Goal: Task Accomplishment & Management: Manage account settings

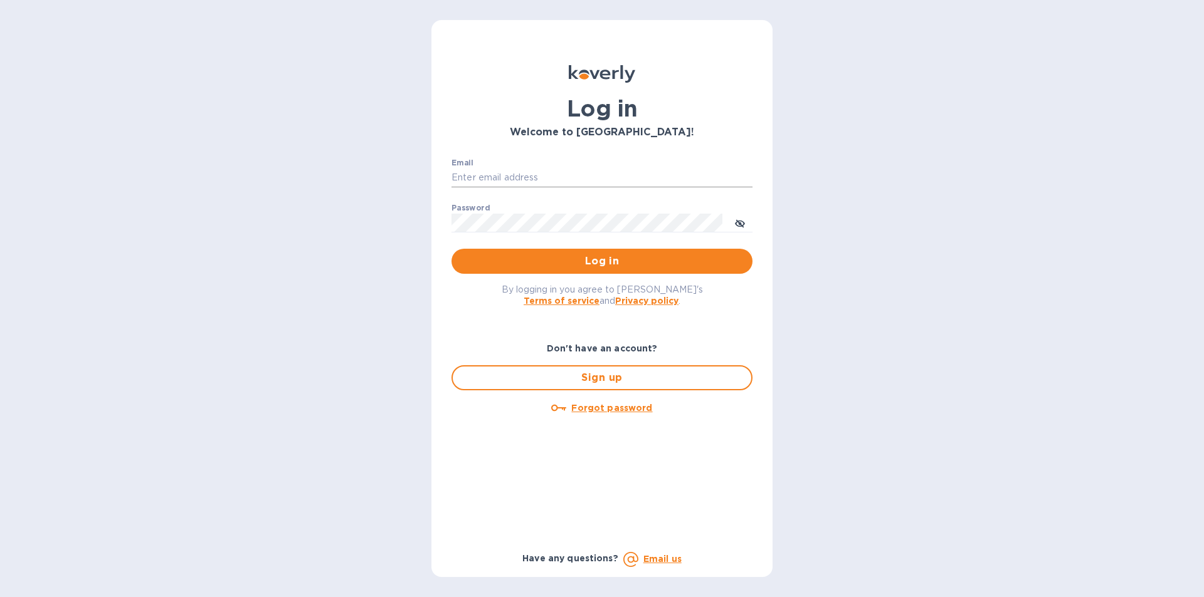
click at [512, 182] on input "Email" at bounding box center [601, 178] width 301 height 19
type input "gatewell.corp@gmail.com"
click at [495, 255] on span "Log in" at bounding box center [601, 261] width 281 height 15
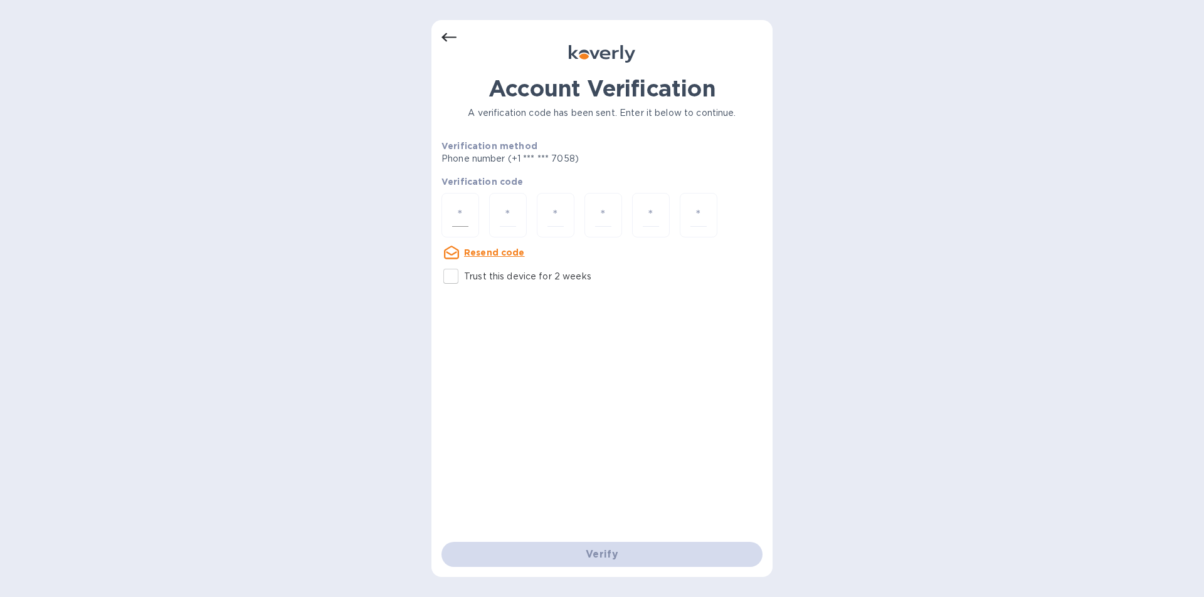
click at [468, 217] on input "number" at bounding box center [460, 215] width 16 height 23
type input "1"
type input "7"
type input "3"
type input "0"
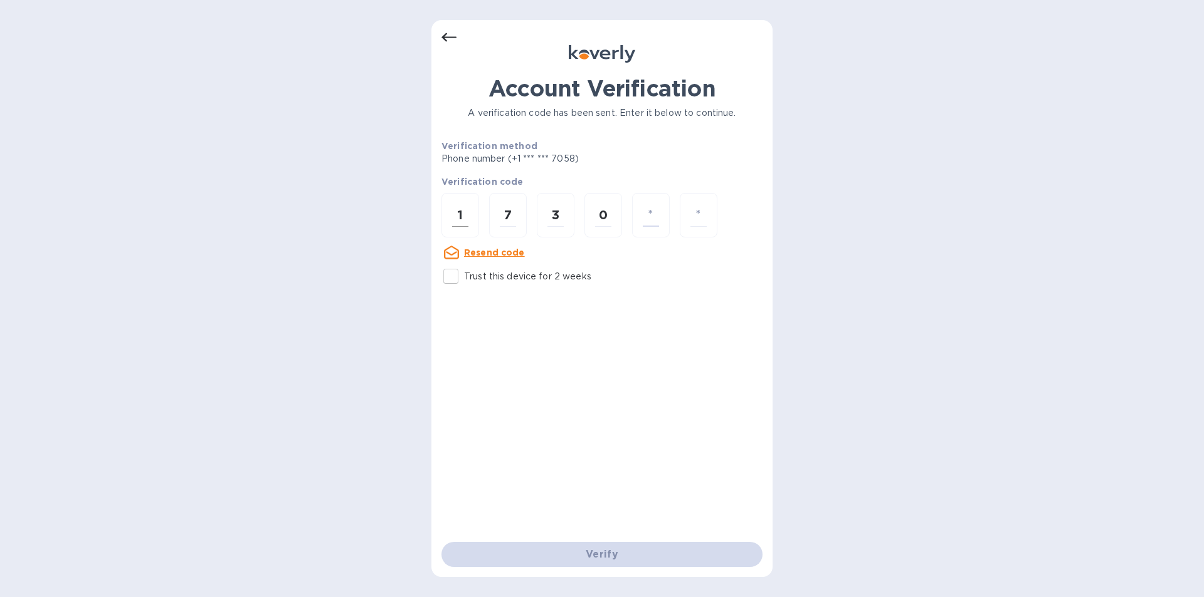
type input "1"
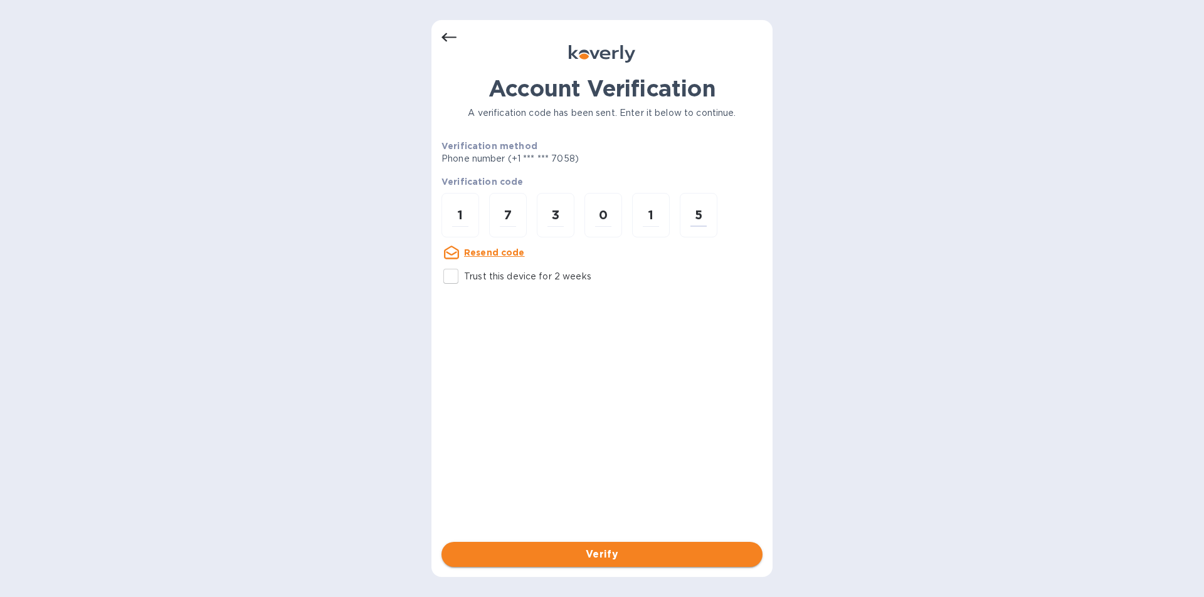
type input "5"
click at [577, 556] on span "Verify" at bounding box center [601, 554] width 301 height 15
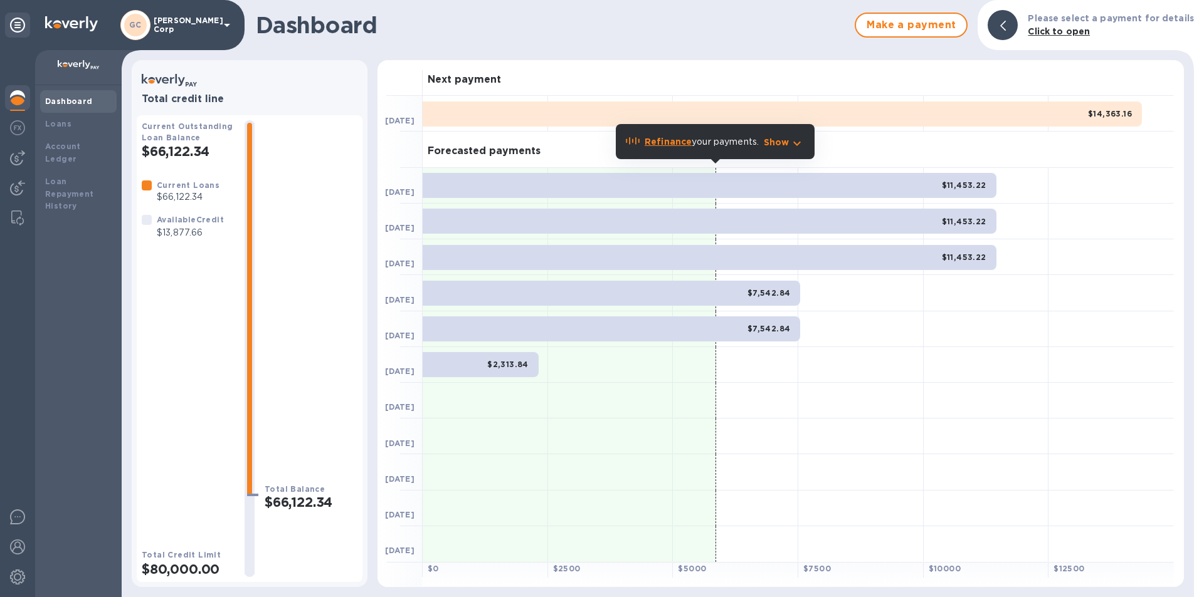
click at [683, 143] on b "Refinance" at bounding box center [667, 142] width 47 height 10
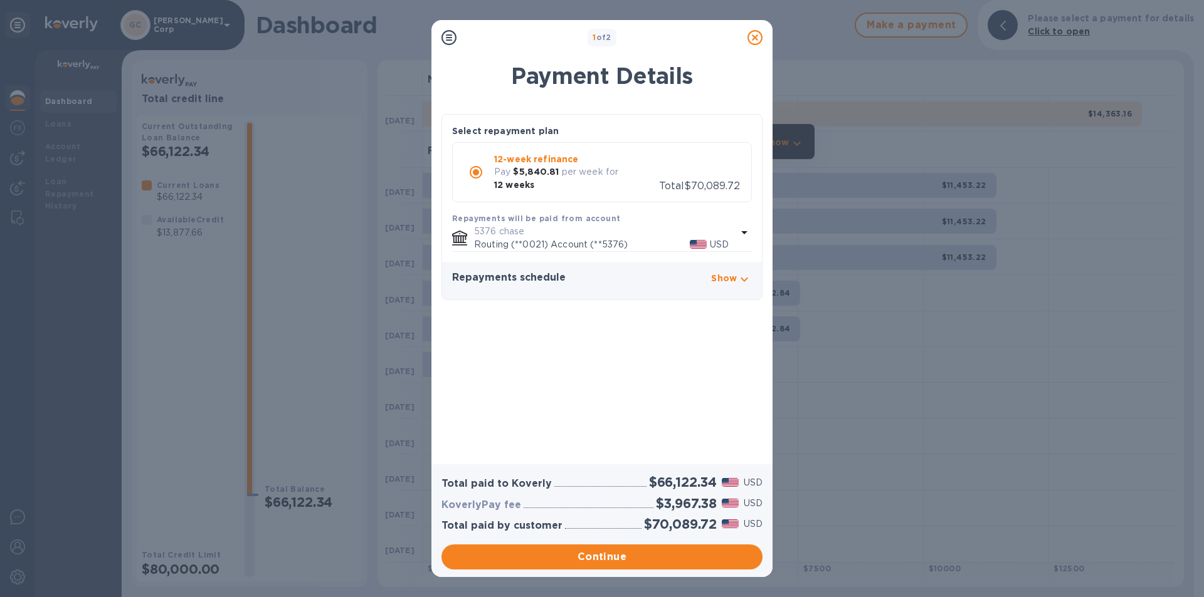
click at [756, 39] on icon at bounding box center [754, 37] width 15 height 15
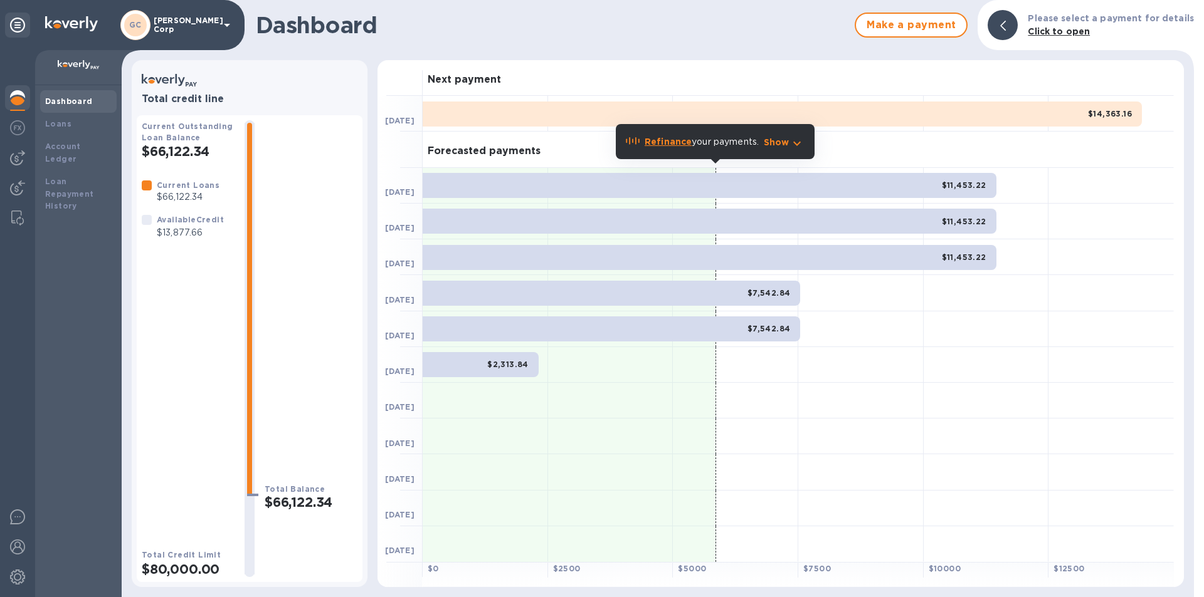
click at [658, 145] on b "Refinance" at bounding box center [667, 142] width 47 height 10
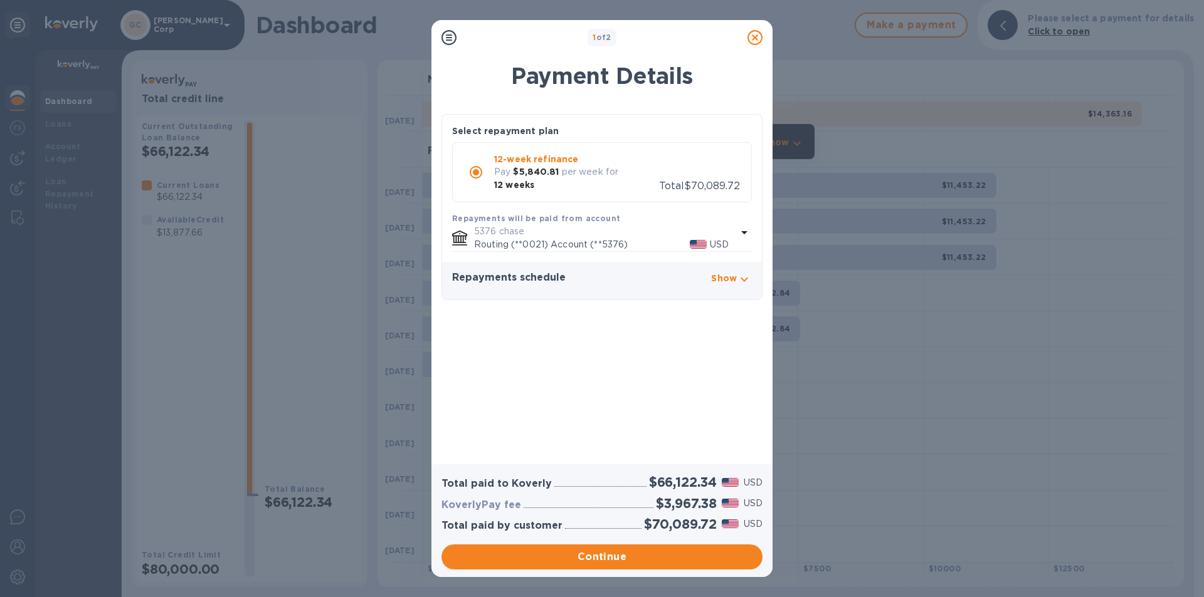
click at [758, 33] on icon at bounding box center [754, 37] width 15 height 15
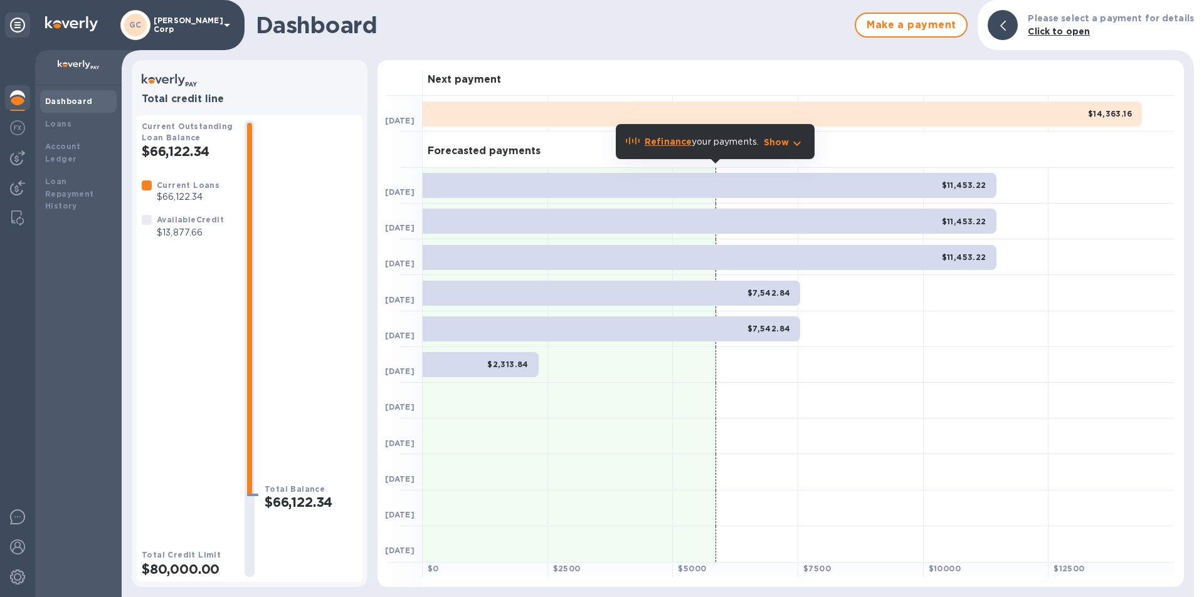
click at [960, 192] on span "$11,453.22" at bounding box center [964, 185] width 45 height 13
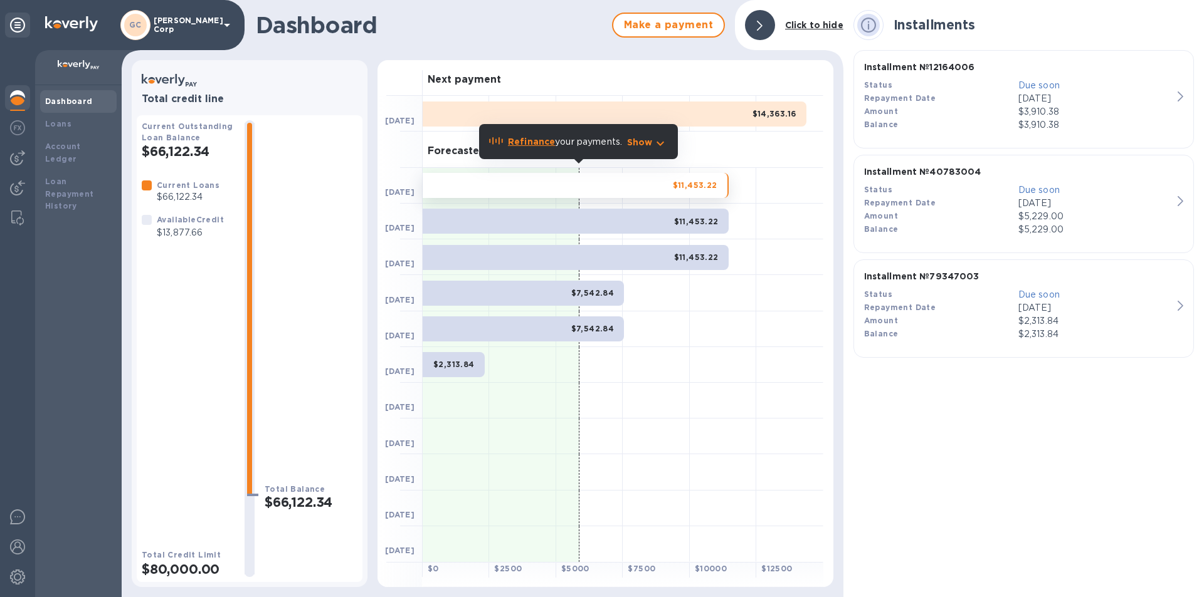
click at [125, 126] on div "Total credit line Current Outstanding Loan Balance $66,122.34 Current Loans $66…" at bounding box center [483, 328] width 722 height 537
click at [185, 142] on b "Current Outstanding Loan Balance" at bounding box center [188, 132] width 92 height 21
click at [98, 123] on div "Loans" at bounding box center [78, 124] width 66 height 13
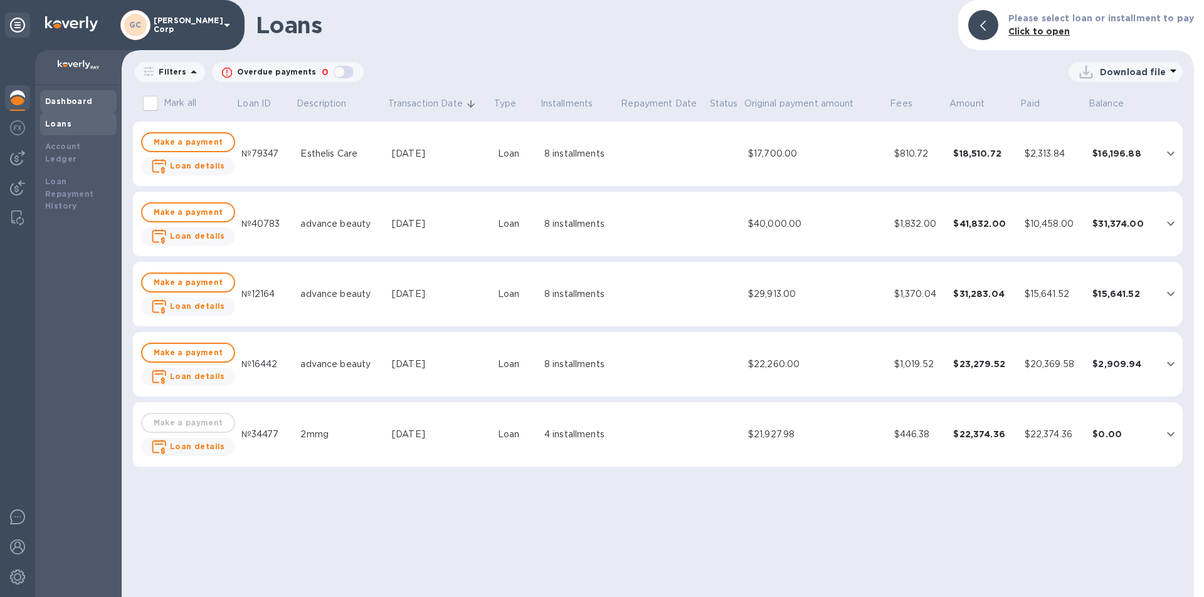
click at [92, 107] on div "Dashboard" at bounding box center [78, 101] width 66 height 13
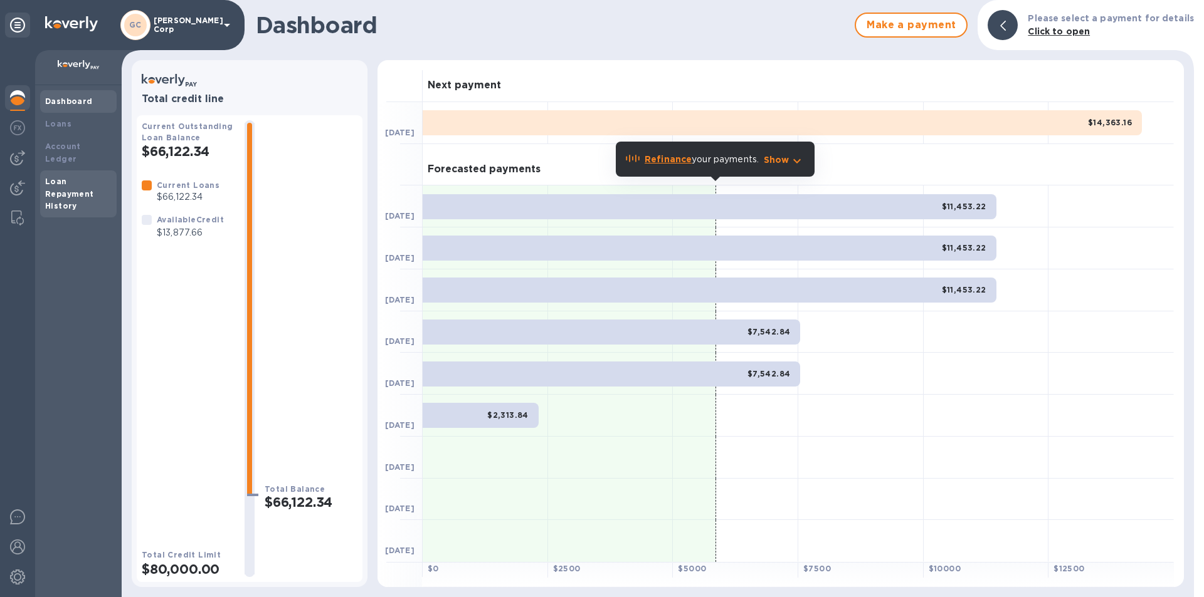
click at [83, 189] on div "Loan Repayment History" at bounding box center [78, 195] width 66 height 38
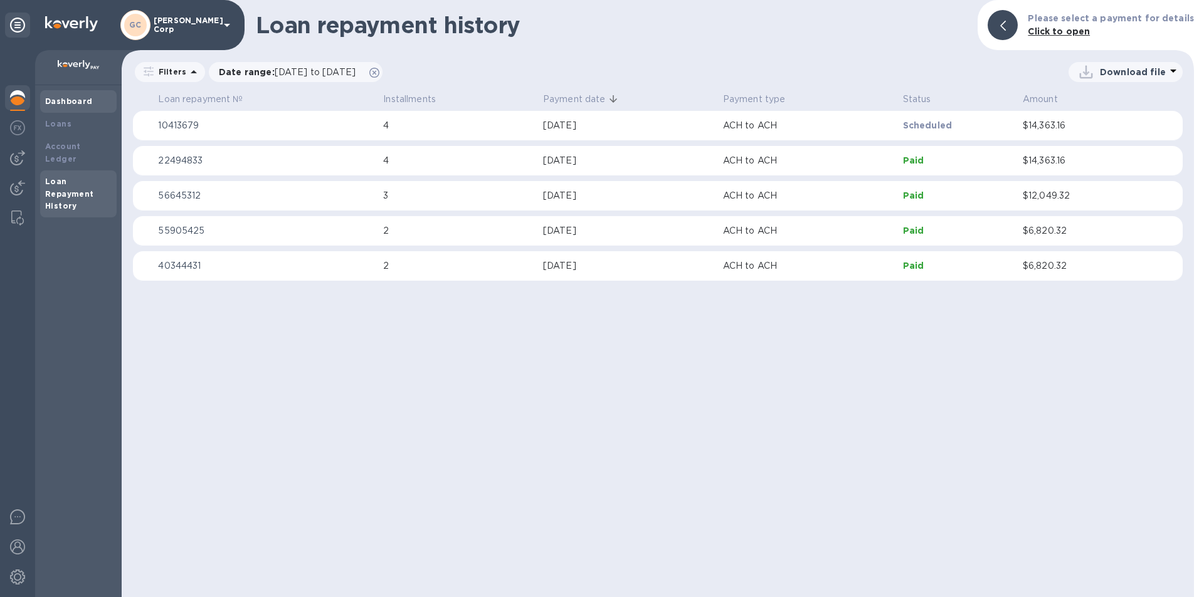
click at [59, 100] on b "Dashboard" at bounding box center [69, 101] width 48 height 9
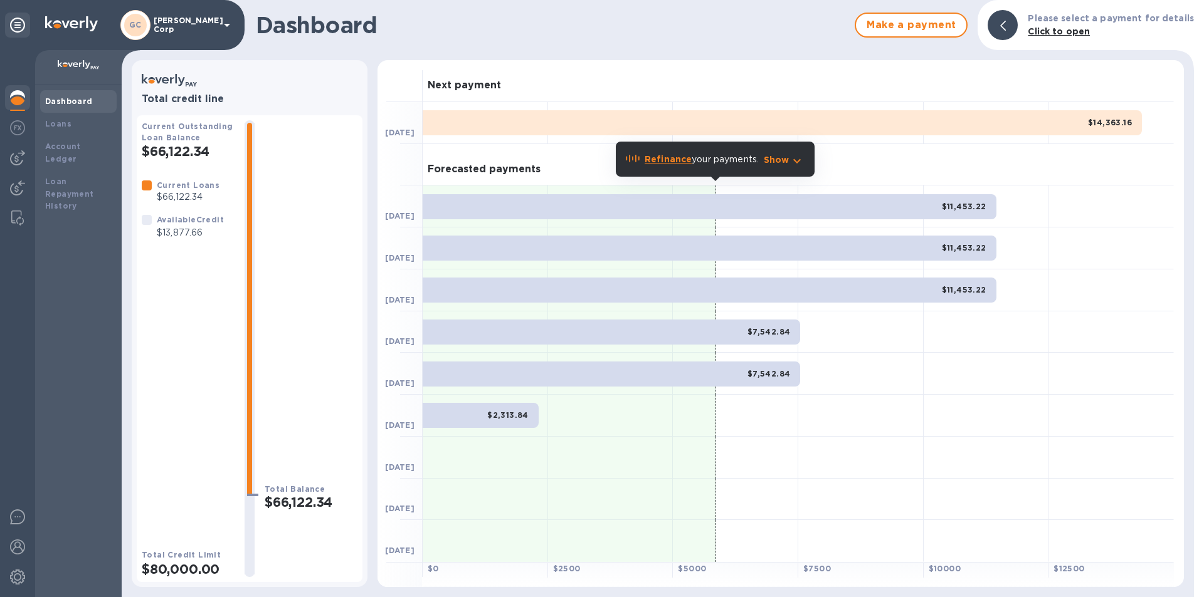
click at [663, 160] on b "Refinance" at bounding box center [667, 159] width 47 height 10
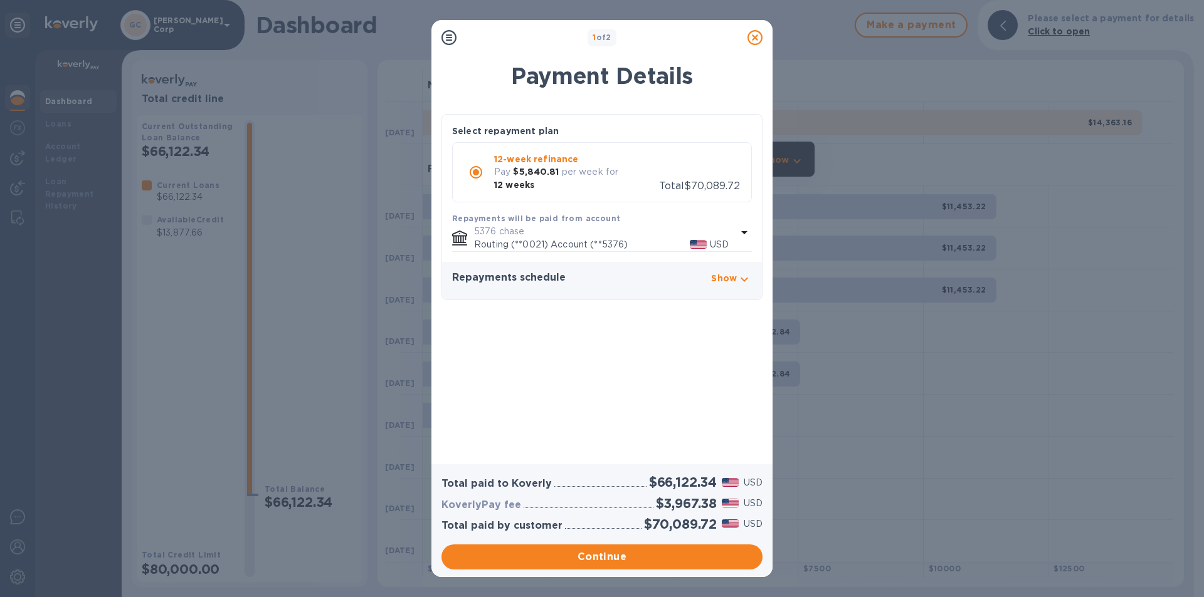
click at [749, 35] on icon at bounding box center [754, 37] width 15 height 15
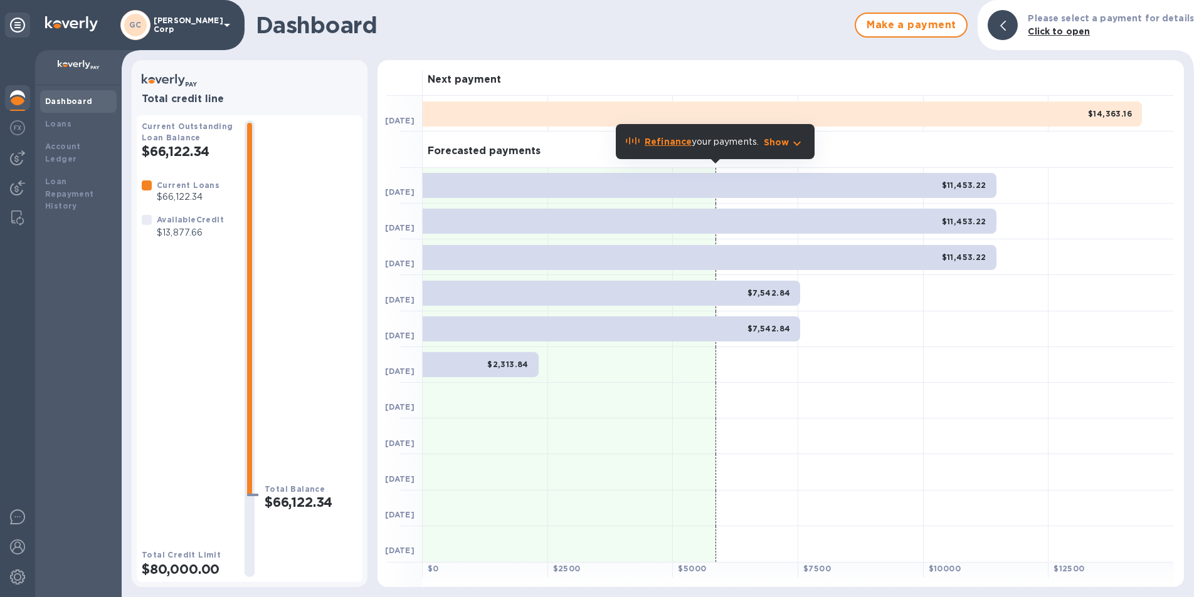
click at [685, 138] on b "Refinance" at bounding box center [667, 142] width 47 height 10
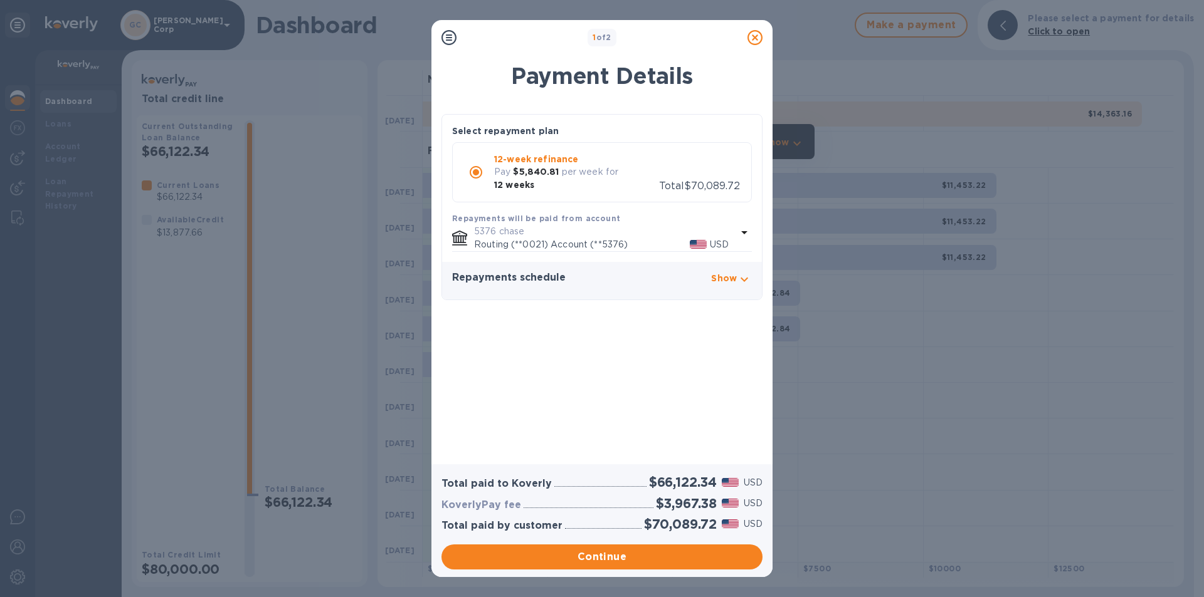
click at [713, 180] on span "Total $70,089.72" at bounding box center [699, 186] width 81 height 12
click at [752, 31] on icon at bounding box center [754, 37] width 15 height 15
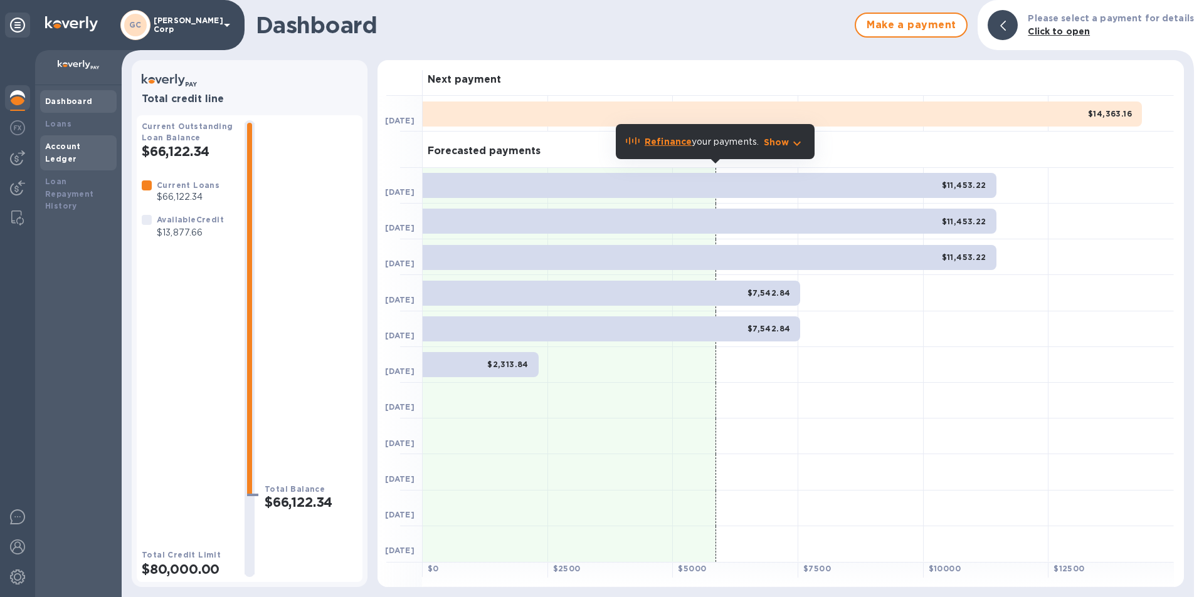
click at [76, 192] on div "Loan Repayment History" at bounding box center [78, 195] width 66 height 38
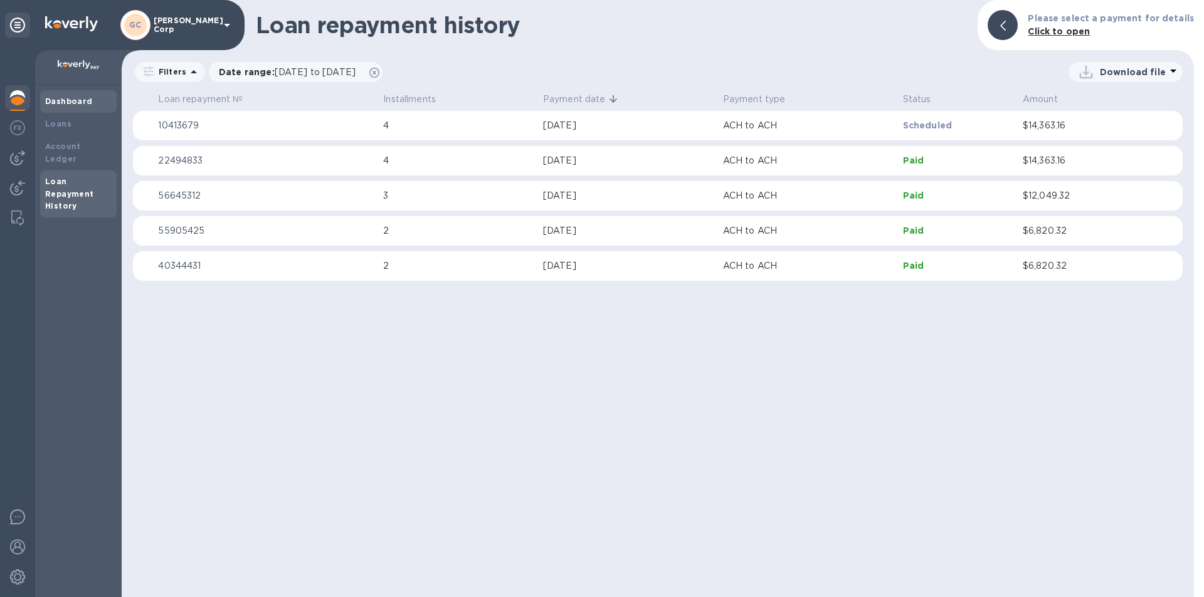
click at [78, 107] on div "Dashboard" at bounding box center [78, 101] width 66 height 13
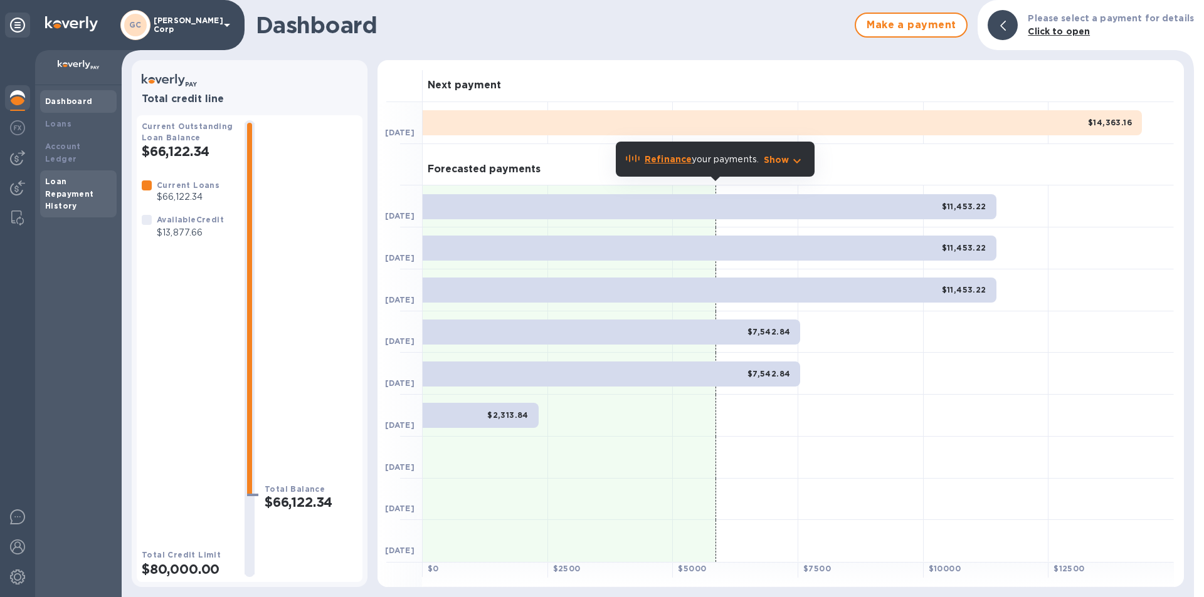
click at [71, 179] on b "Loan Repayment History" at bounding box center [69, 194] width 49 height 34
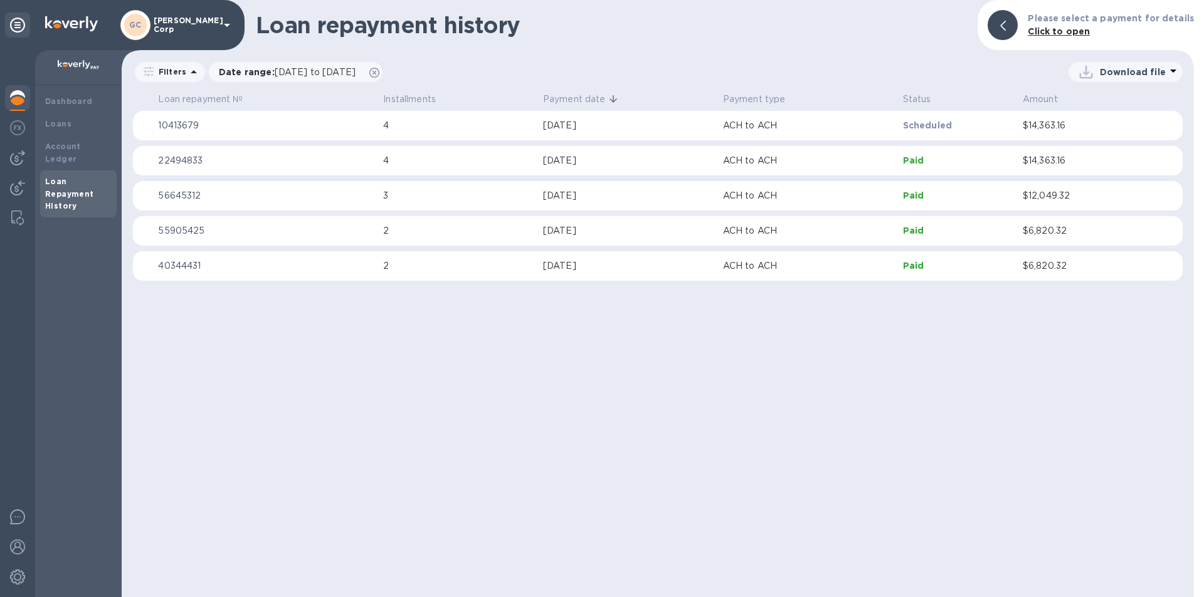
click at [197, 126] on p "10413679" at bounding box center [265, 125] width 215 height 13
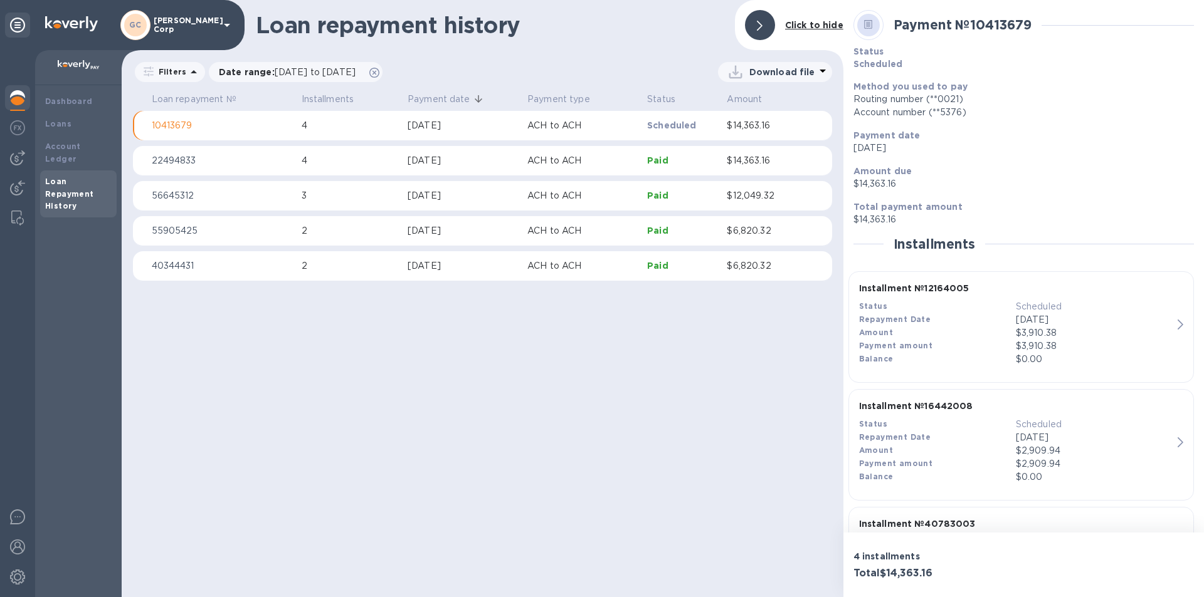
click at [197, 125] on p "10413679" at bounding box center [222, 125] width 140 height 13
click at [86, 176] on div "Loan Repayment History" at bounding box center [78, 195] width 66 height 38
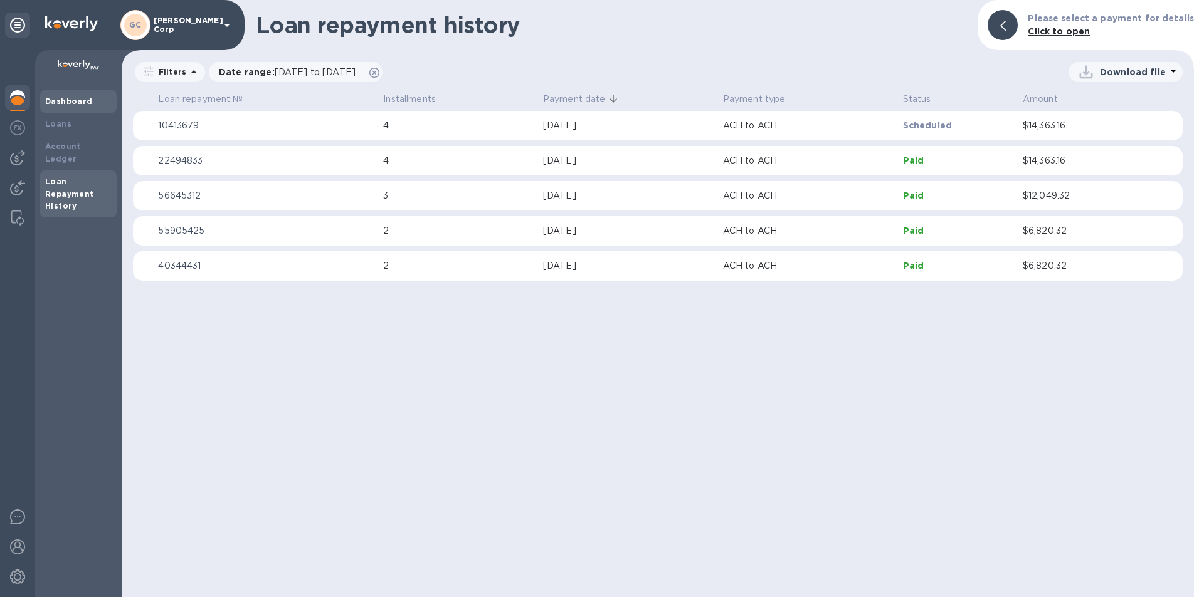
click at [83, 110] on div "Dashboard" at bounding box center [78, 101] width 76 height 23
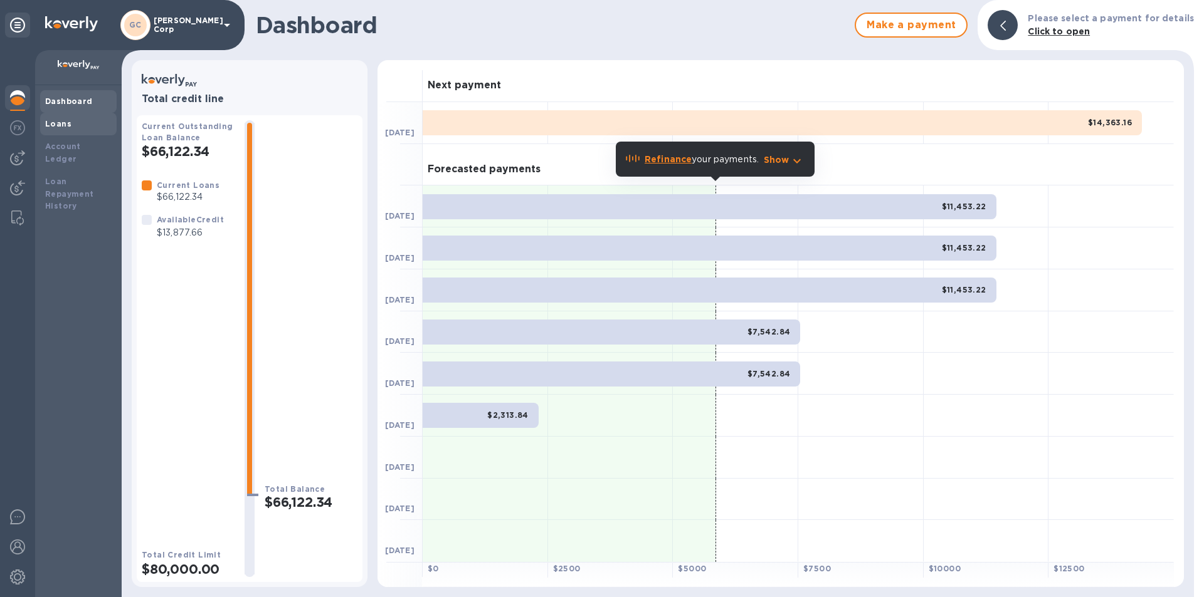
click at [82, 120] on div "Loans" at bounding box center [78, 124] width 66 height 13
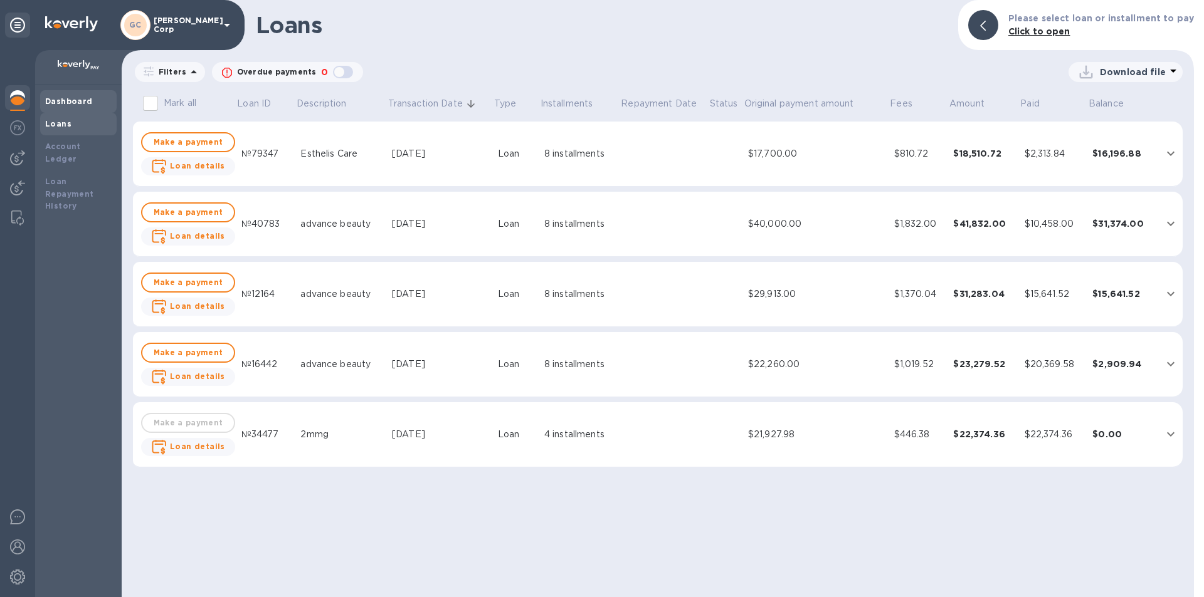
click at [85, 104] on b "Dashboard" at bounding box center [69, 101] width 48 height 9
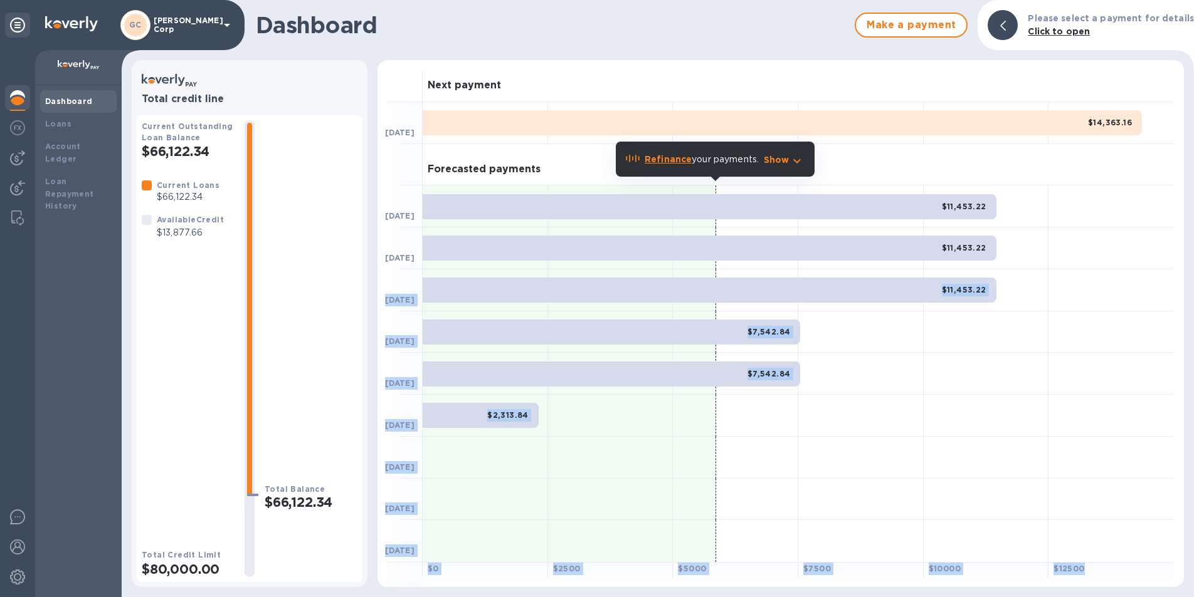
click at [1203, 167] on div at bounding box center [1199, 298] width 10 height 597
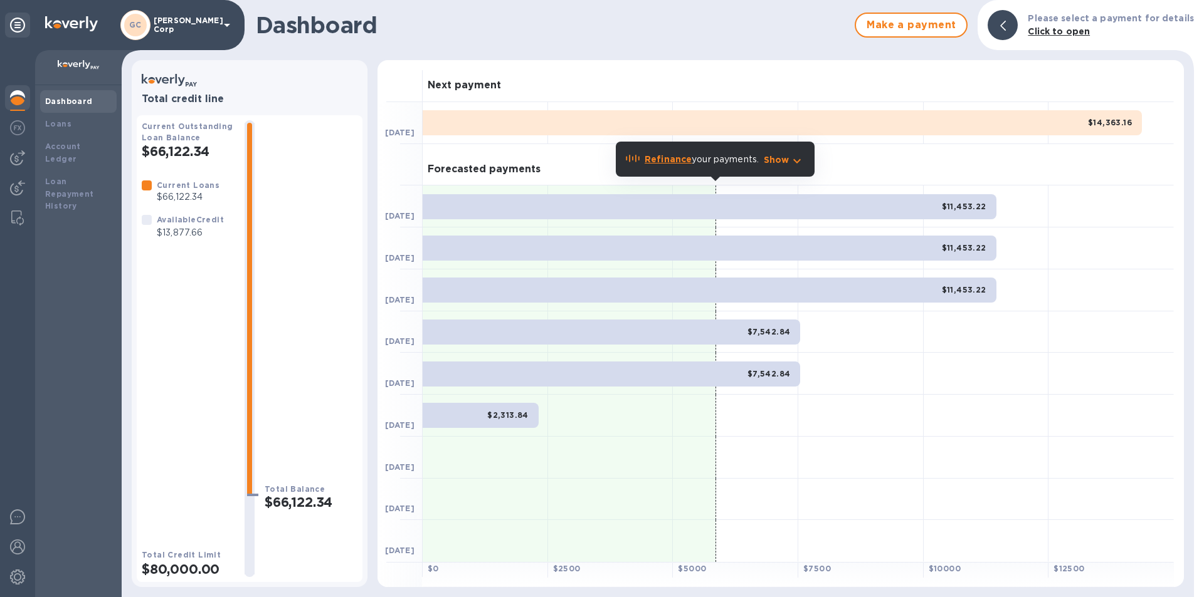
click at [1201, 102] on div at bounding box center [1199, 298] width 10 height 597
click at [786, 164] on p "Show" at bounding box center [777, 160] width 26 height 13
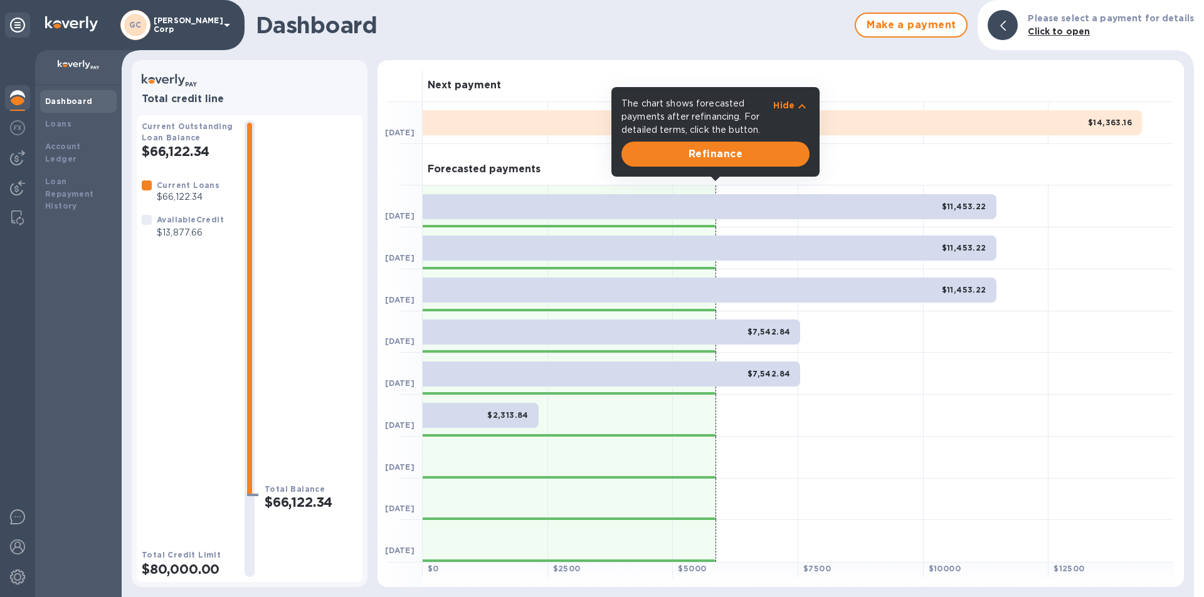
click at [608, 464] on div at bounding box center [569, 458] width 293 height 42
click at [1150, 237] on div at bounding box center [1110, 249] width 125 height 42
click at [80, 99] on b "Dashboard" at bounding box center [69, 101] width 48 height 9
click at [75, 107] on div "Dashboard" at bounding box center [78, 101] width 66 height 13
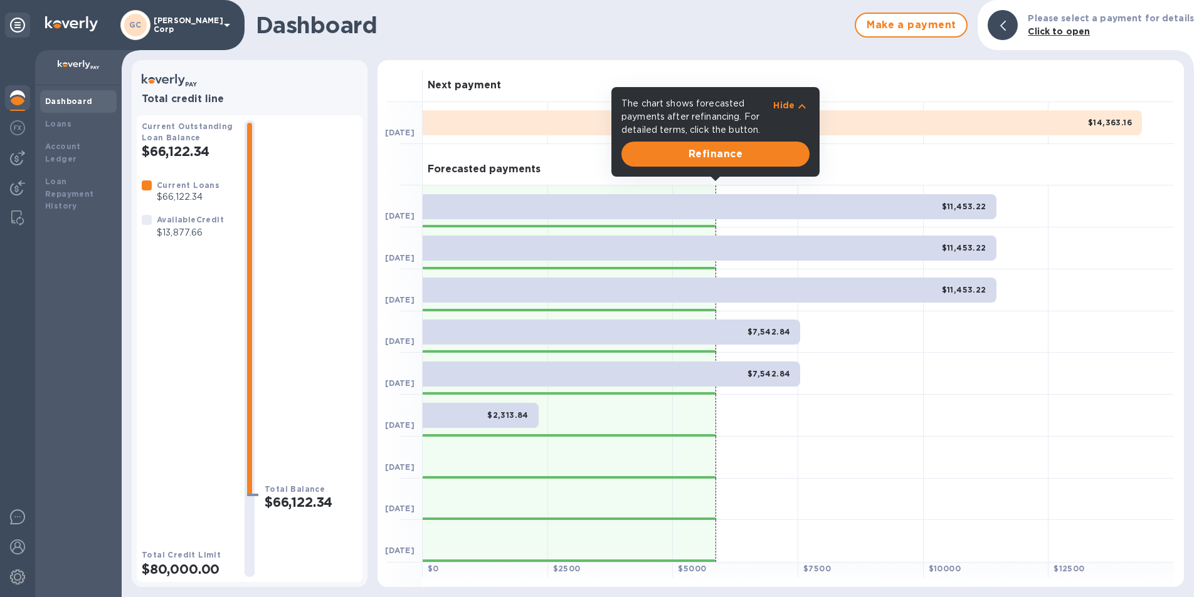
click at [75, 106] on div "Dashboard" at bounding box center [78, 101] width 66 height 13
click at [102, 107] on div "Dashboard" at bounding box center [78, 101] width 66 height 13
click at [715, 162] on button "Refinance" at bounding box center [715, 154] width 188 height 25
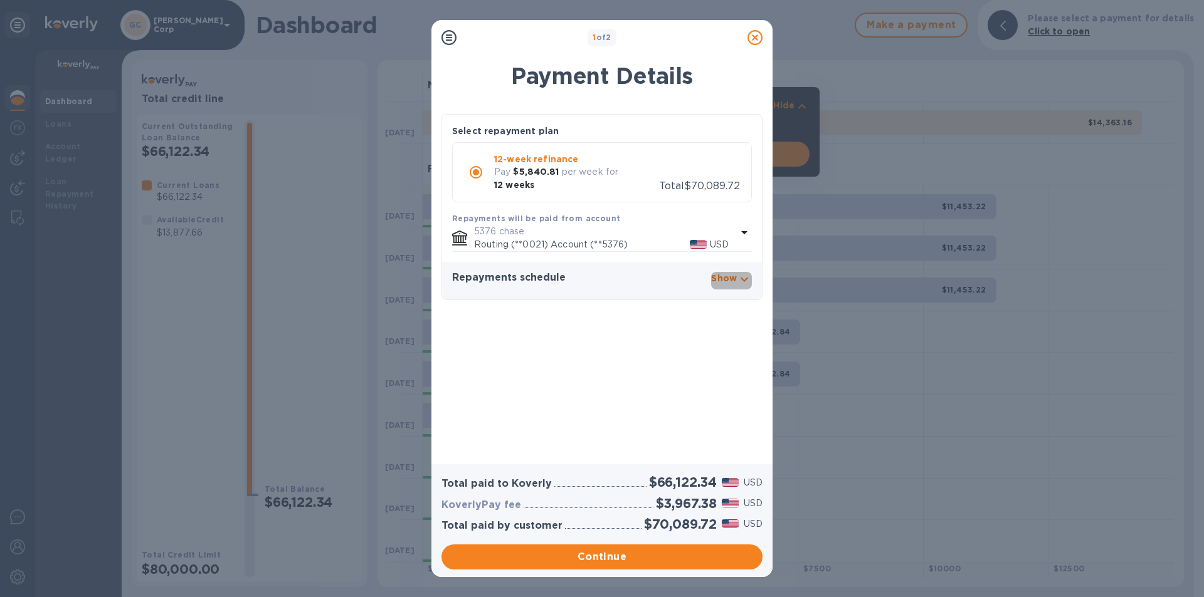
click at [735, 272] on p "Show" at bounding box center [724, 278] width 26 height 13
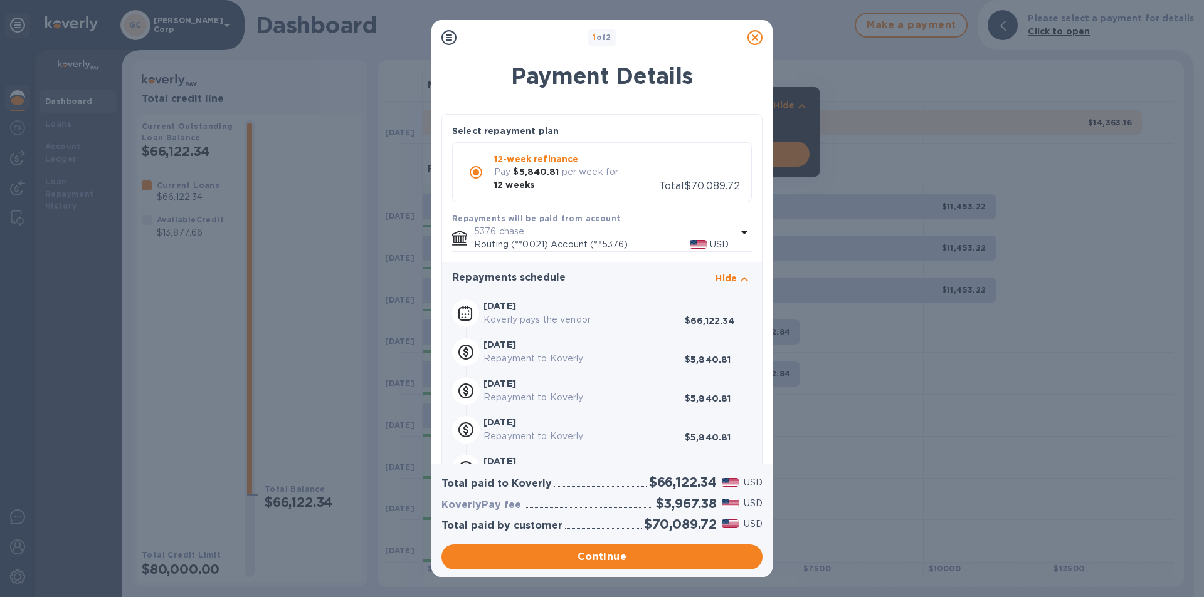
click at [754, 43] on icon at bounding box center [754, 37] width 15 height 15
